Goal: Task Accomplishment & Management: Manage account settings

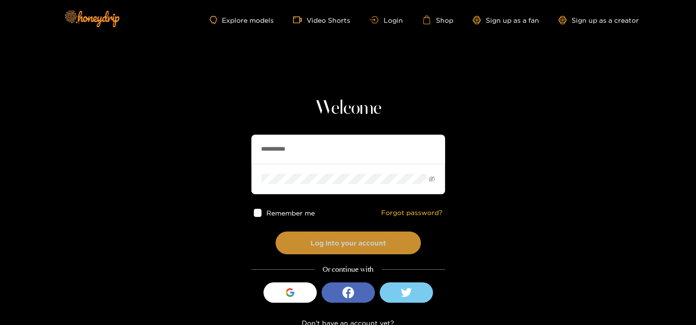
click at [312, 235] on button "Log into your account" at bounding box center [348, 243] width 145 height 23
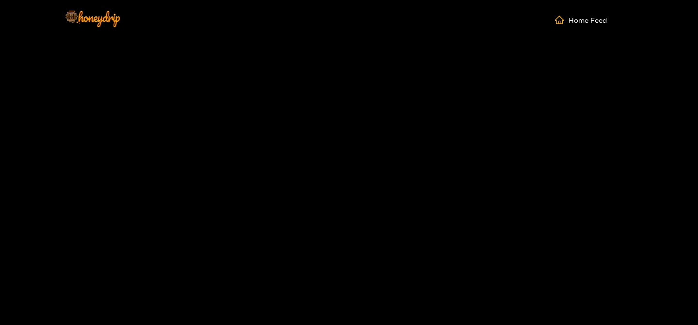
click at [503, 24] on div "Home Feed" at bounding box center [348, 20] width 581 height 40
